Goal: Information Seeking & Learning: Learn about a topic

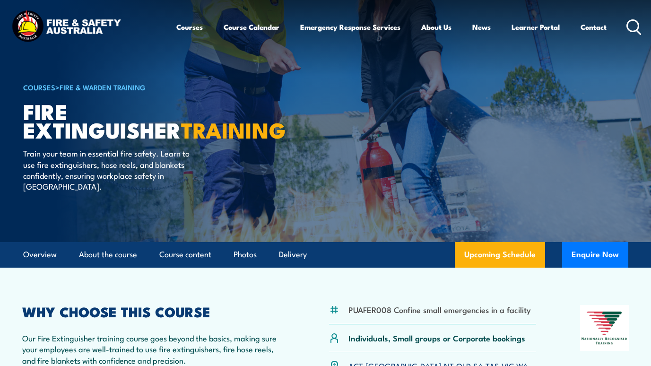
click at [635, 21] on icon at bounding box center [633, 27] width 15 height 16
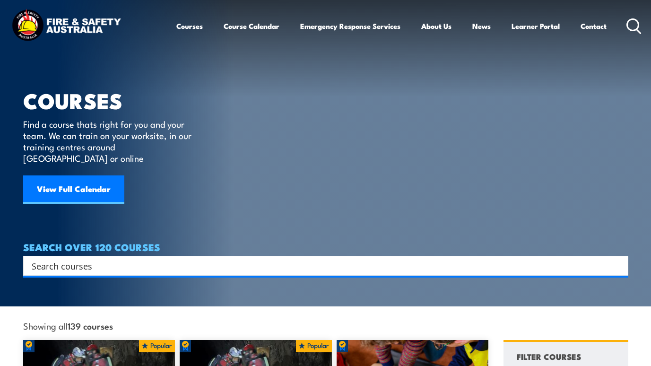
click at [101, 259] on input "Search input" at bounding box center [320, 266] width 576 height 14
type input "dunalley bushfire"
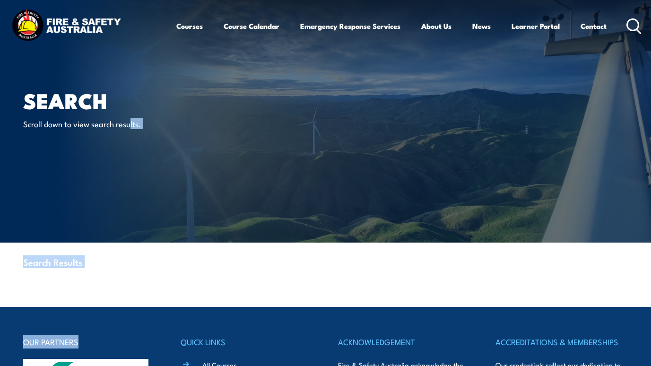
drag, startPoint x: 131, startPoint y: 179, endPoint x: 176, endPoint y: 320, distance: 147.9
click at [176, 320] on body "Courses Course Calendar Emergency Response Services Services Overview Emergency…" at bounding box center [325, 183] width 651 height 366
